Goal: Transaction & Acquisition: Book appointment/travel/reservation

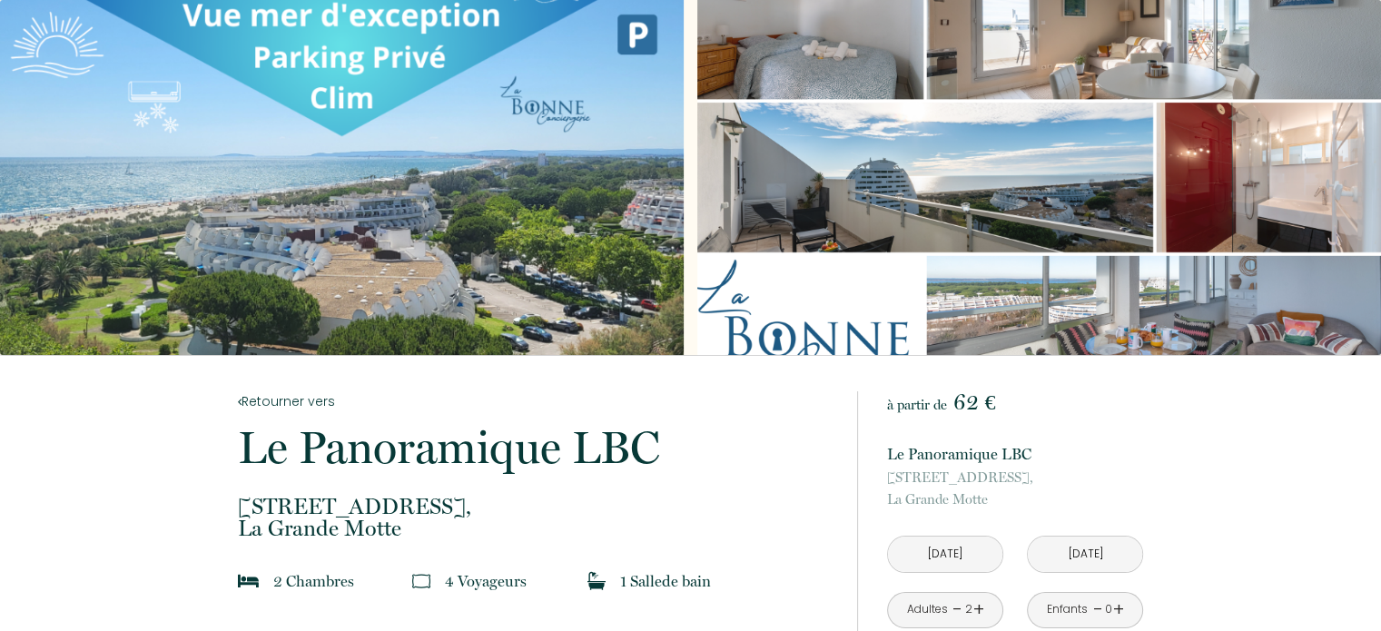
scroll to position [363, 0]
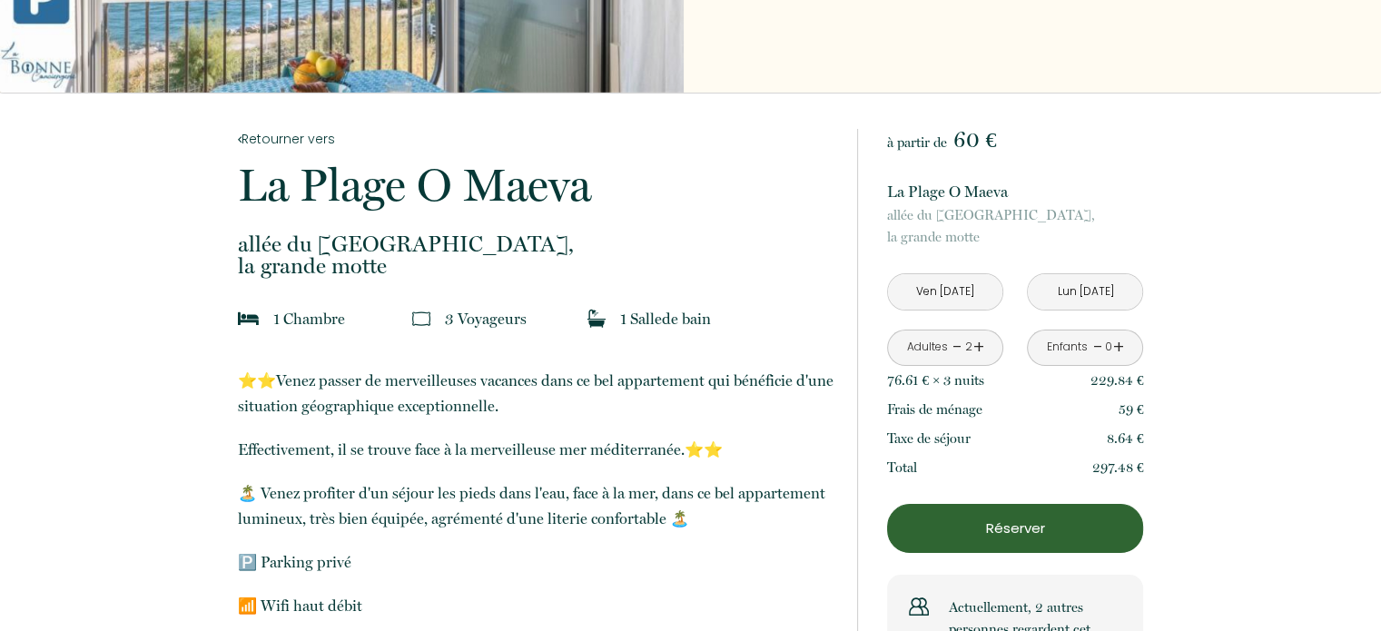
scroll to position [454, 0]
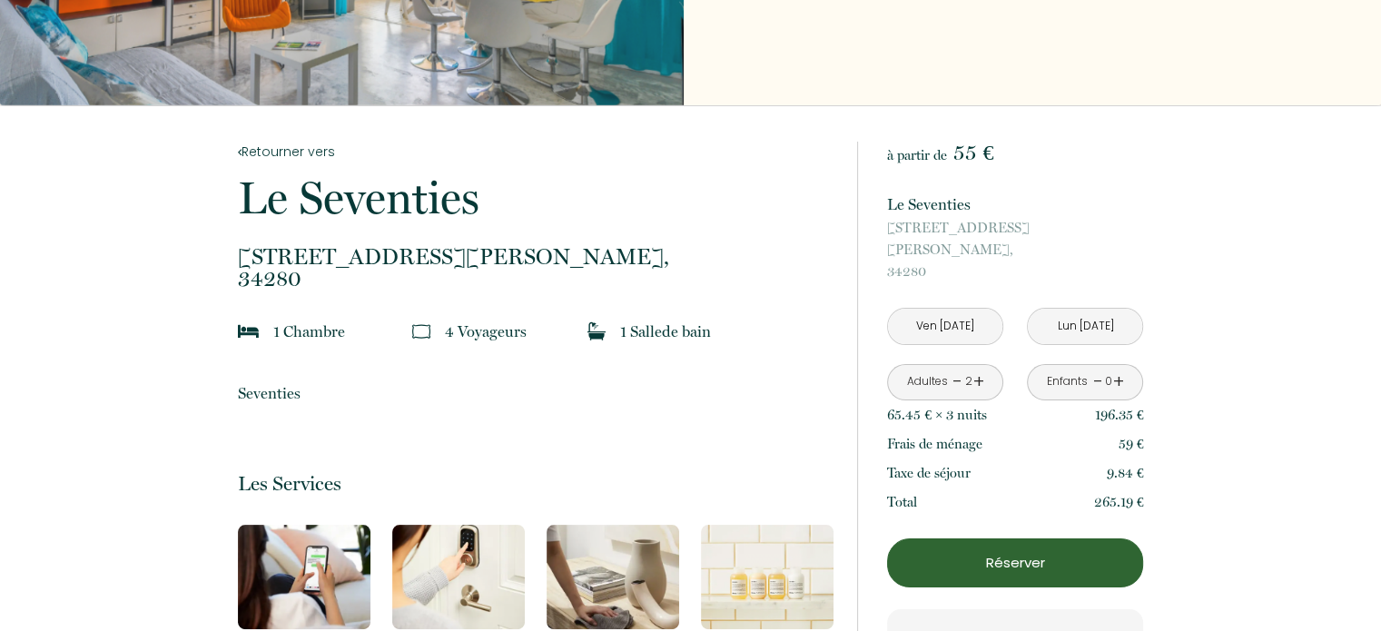
scroll to position [636, 0]
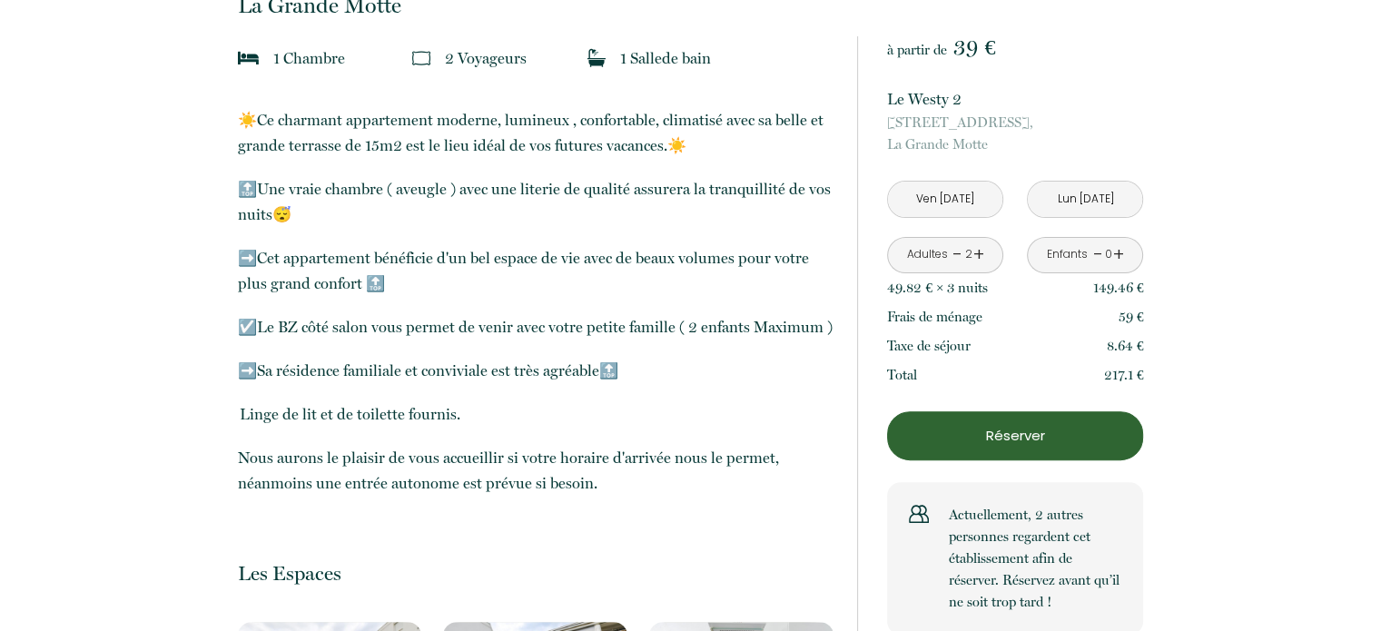
scroll to position [182, 0]
